Goal: Information Seeking & Learning: Learn about a topic

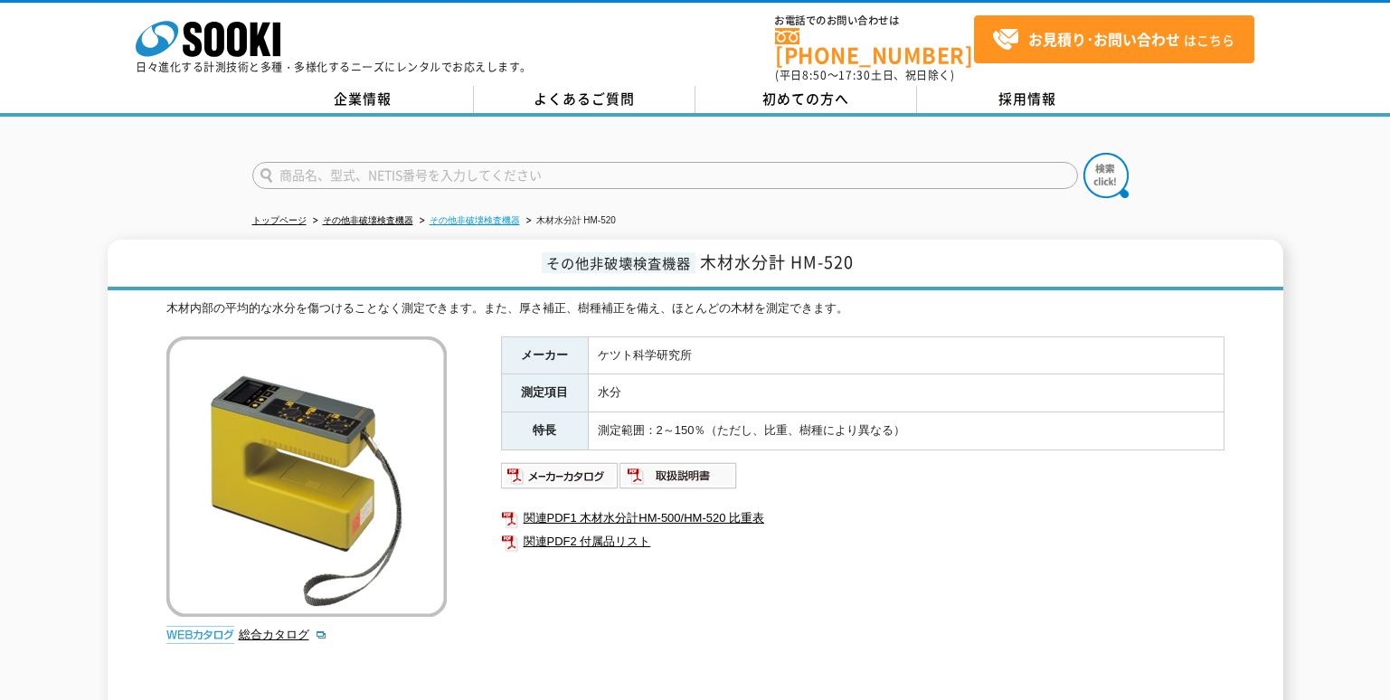
click at [455, 215] on link "その他非破壊検査機器" at bounding box center [475, 220] width 90 height 10
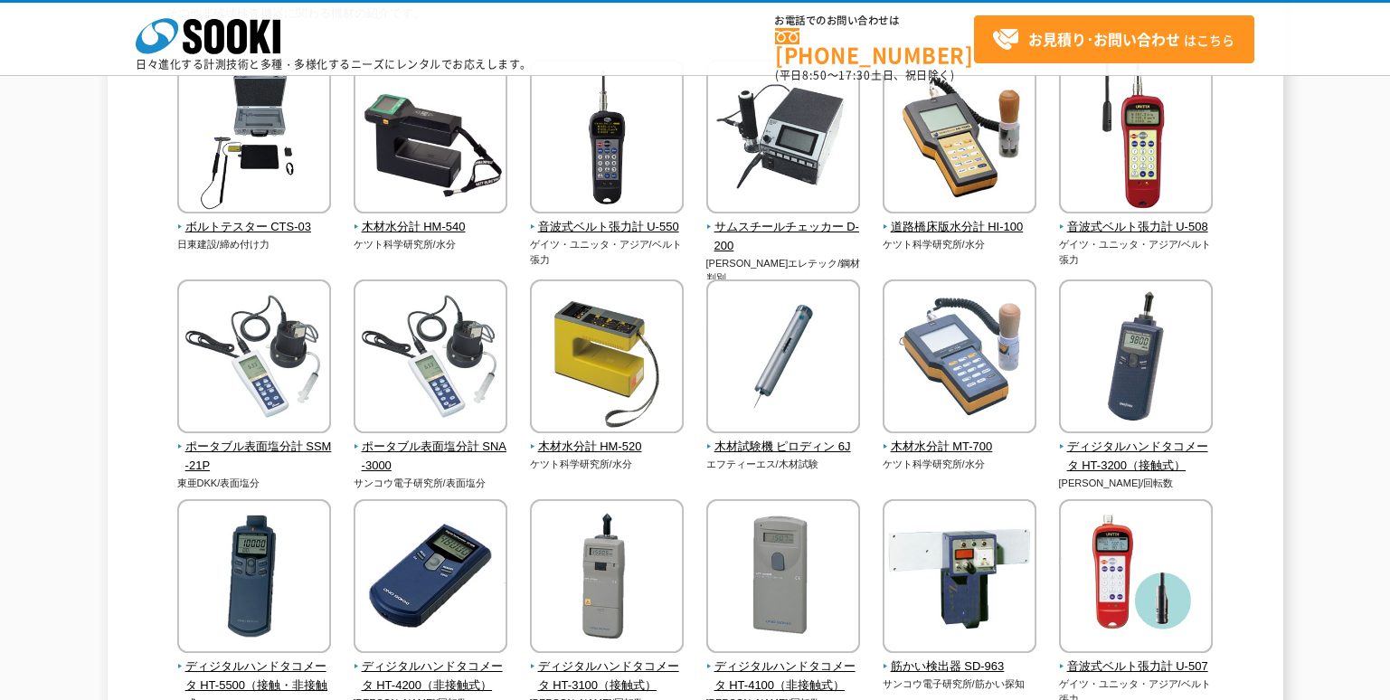
scroll to position [239, 0]
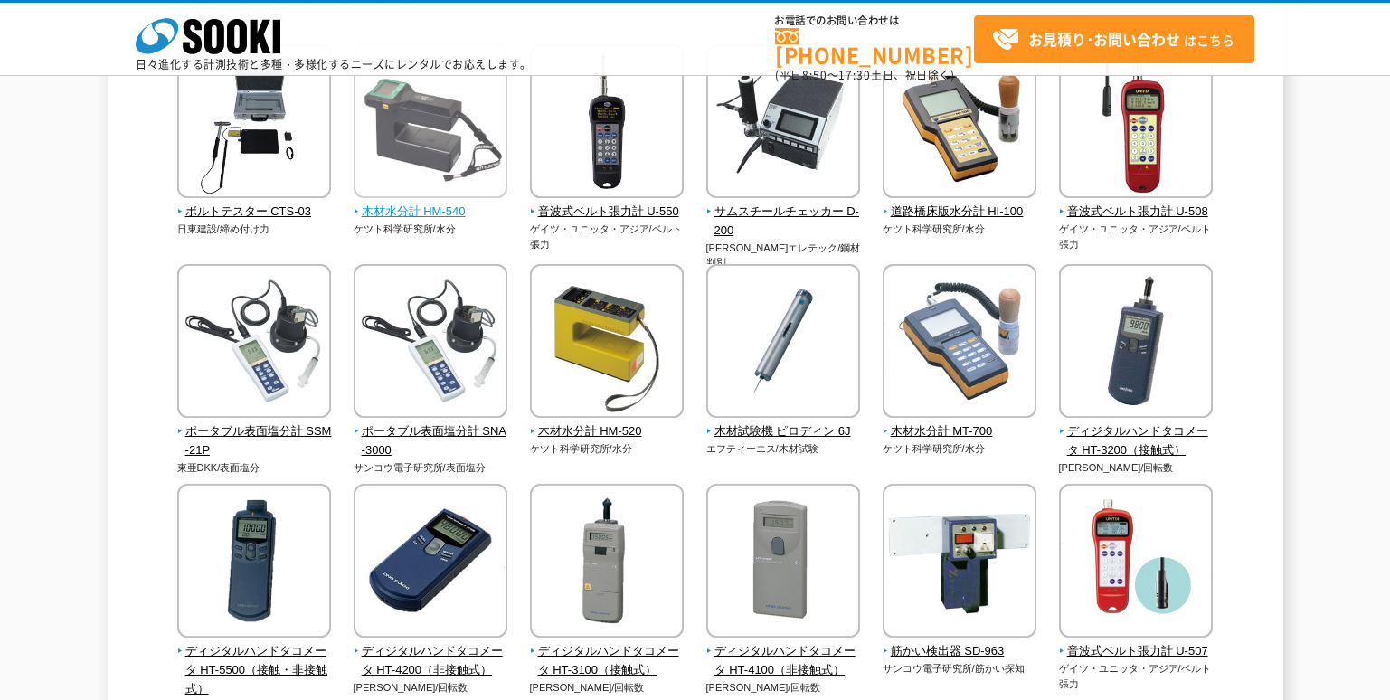
click at [466, 162] on img at bounding box center [431, 123] width 154 height 158
